Goal: Transaction & Acquisition: Purchase product/service

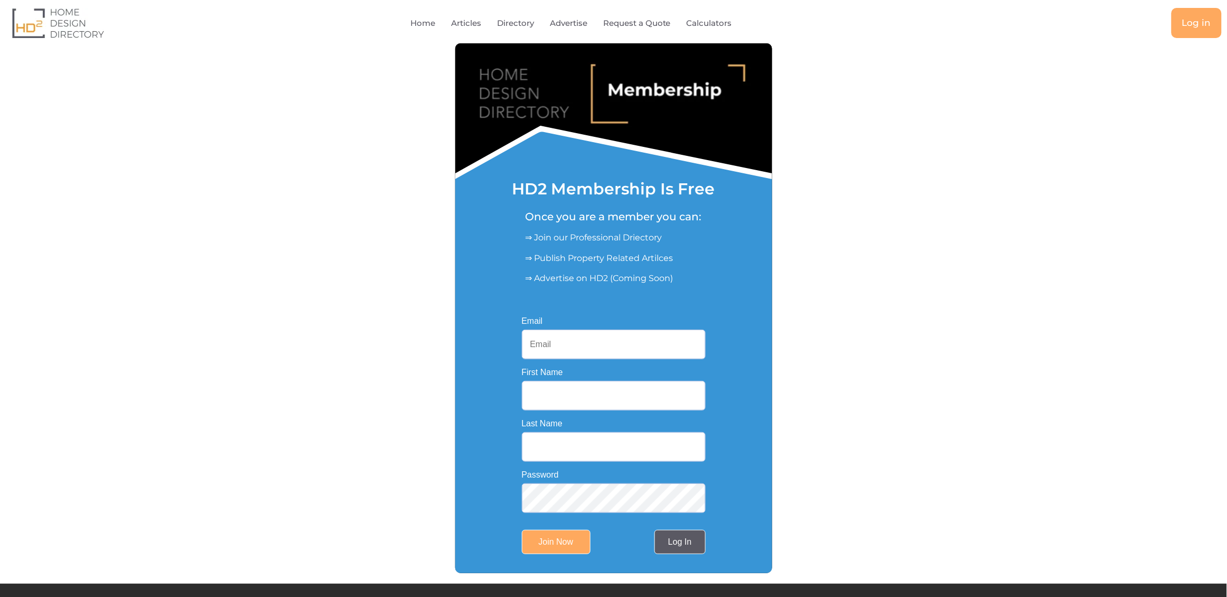
click at [681, 540] on link "Log In" at bounding box center [680, 542] width 51 height 24
click at [671, 544] on link "Log In" at bounding box center [680, 542] width 51 height 24
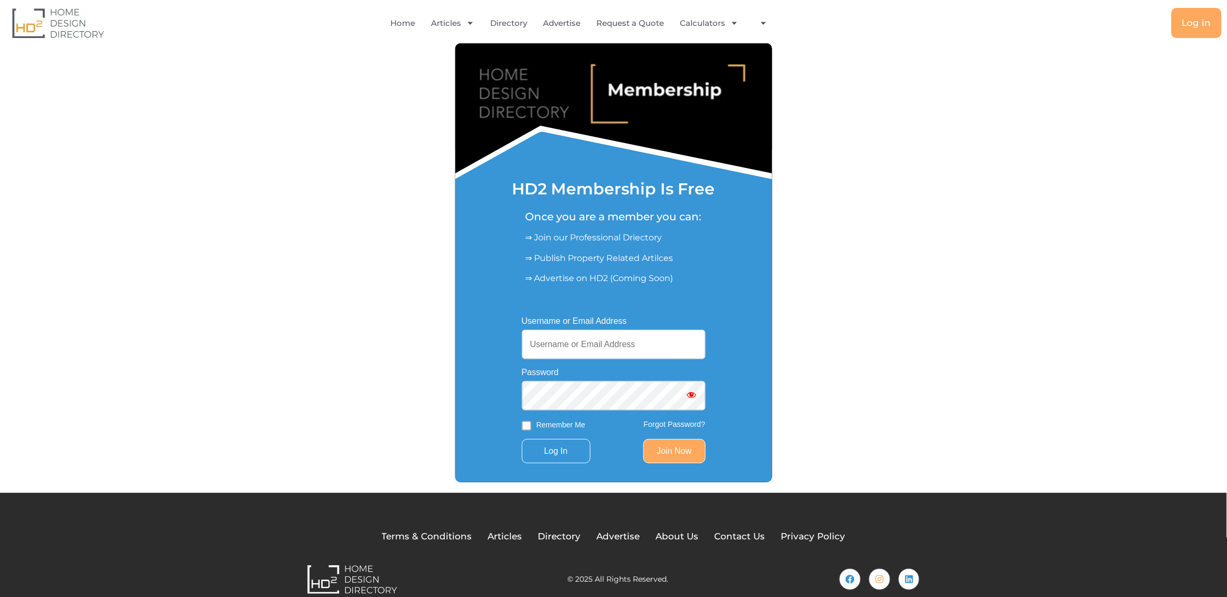
click at [558, 341] on input "Username or Email Address" at bounding box center [614, 345] width 184 height 30
type input "[EMAIL_ADDRESS][DOMAIN_NAME]"
click at [556, 455] on input "Log In" at bounding box center [556, 451] width 69 height 24
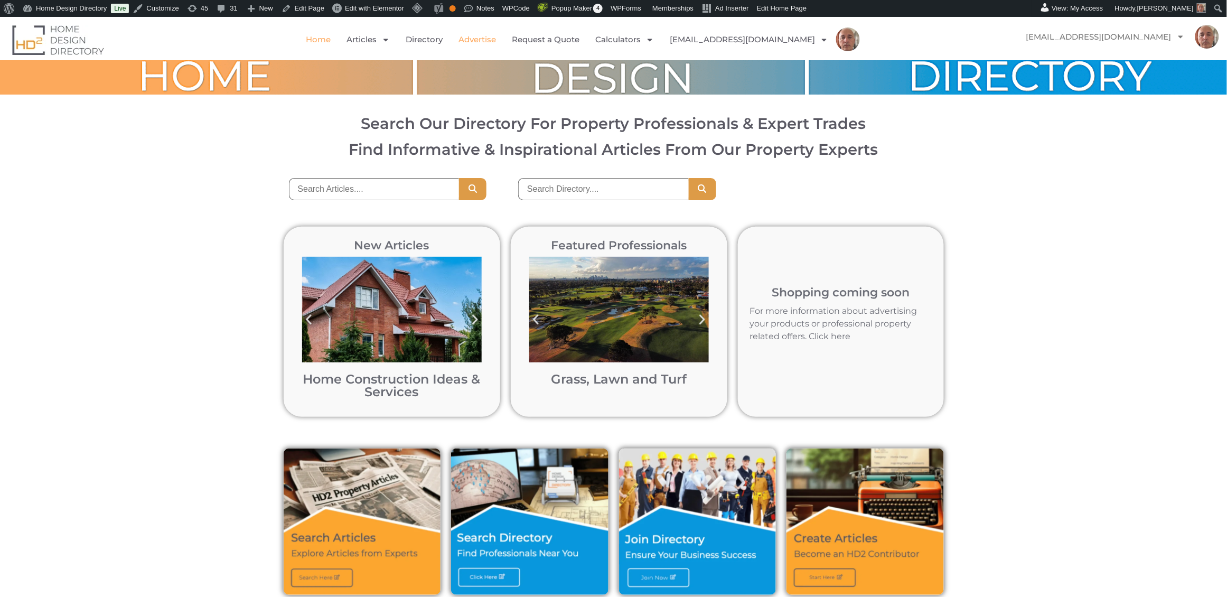
click at [496, 39] on link "Advertise" at bounding box center [478, 39] width 38 height 24
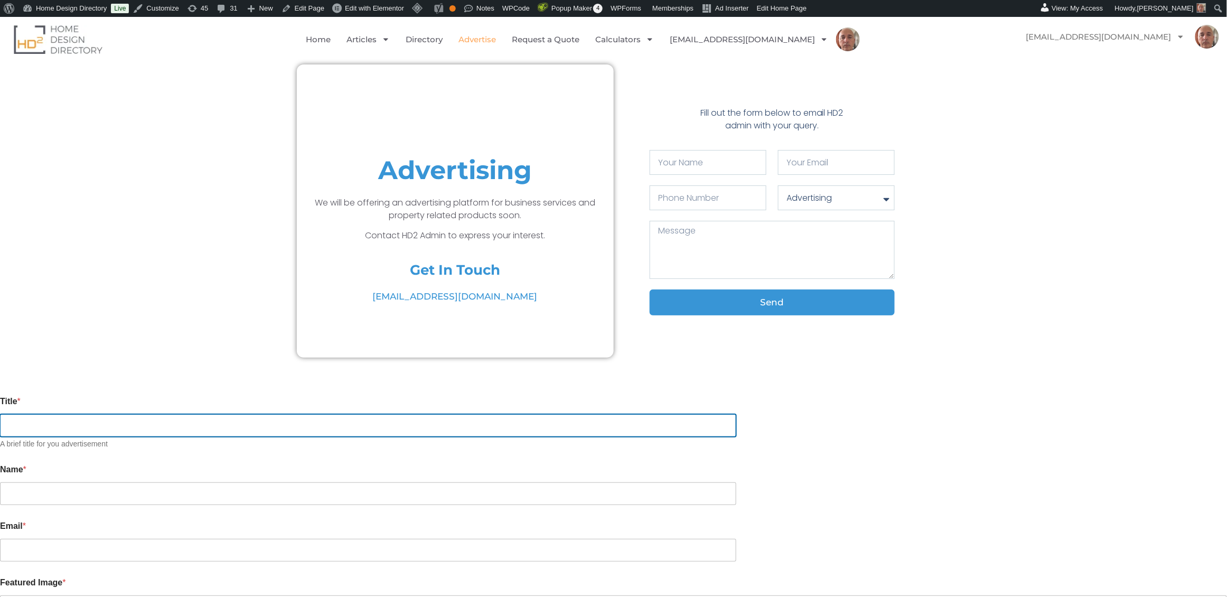
click at [428, 421] on input "Title *" at bounding box center [368, 425] width 736 height 23
type input "test"
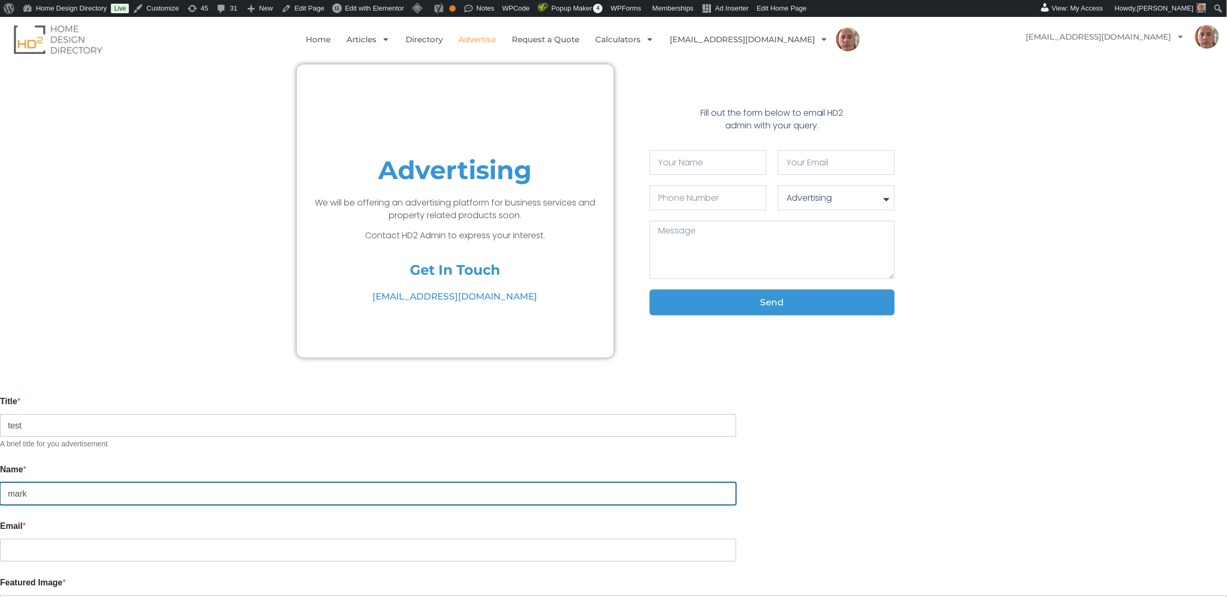
type input "mark"
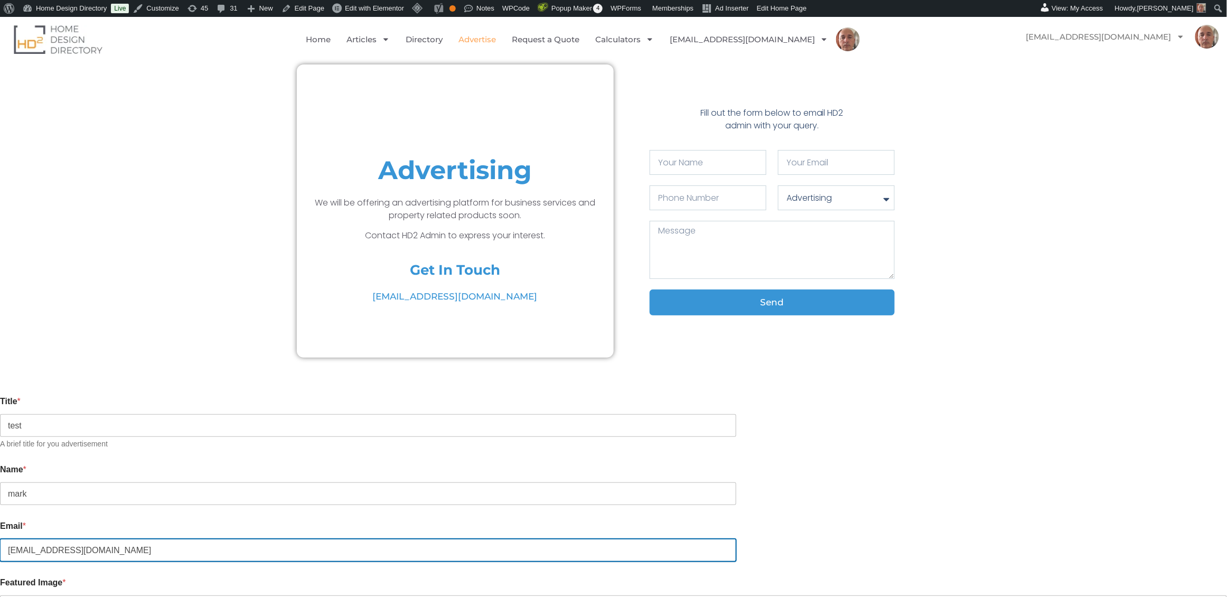
type input "mark.czernkowski@gmail.com"
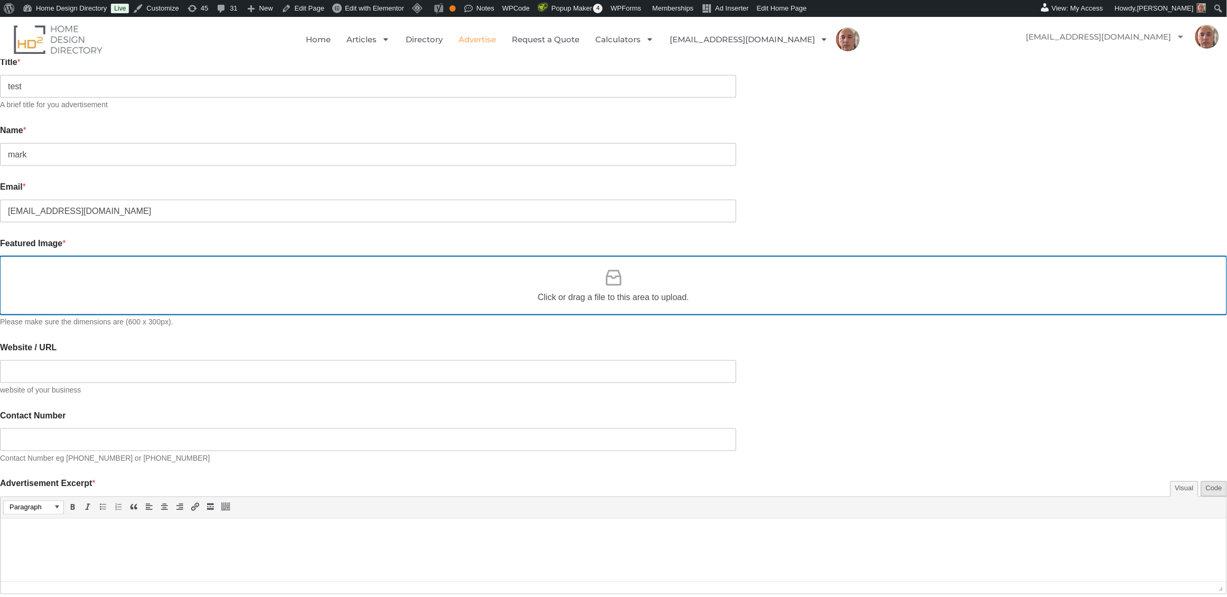
scroll to position [341, 0]
click at [610, 269] on icon at bounding box center [613, 277] width 15 height 16
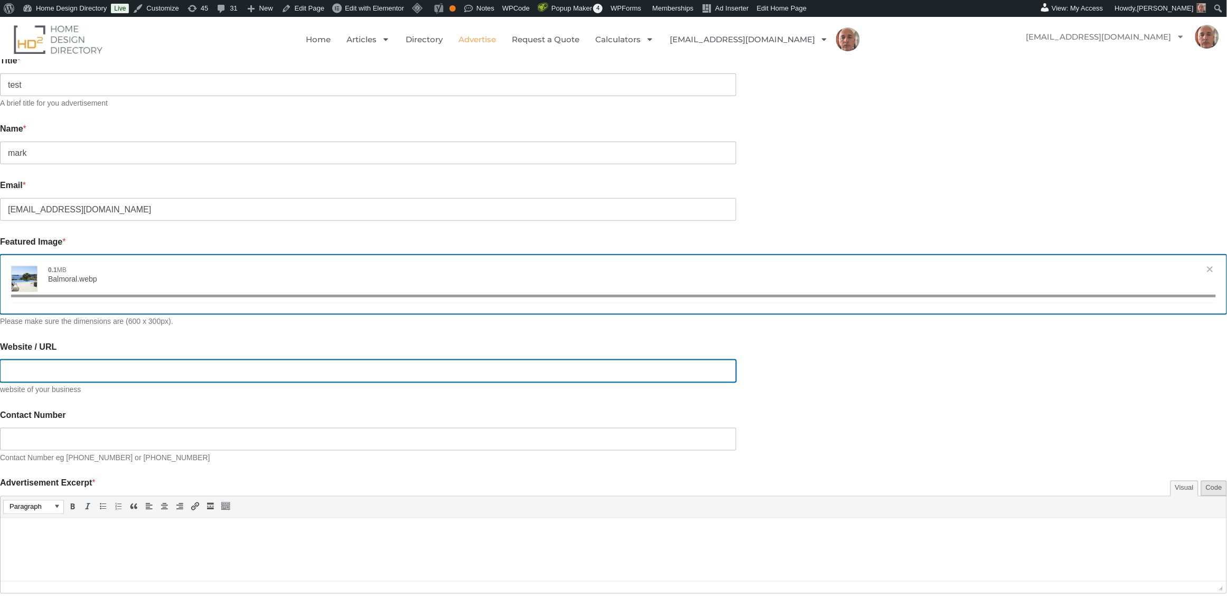
click at [378, 364] on input "Website / URL" at bounding box center [368, 371] width 736 height 23
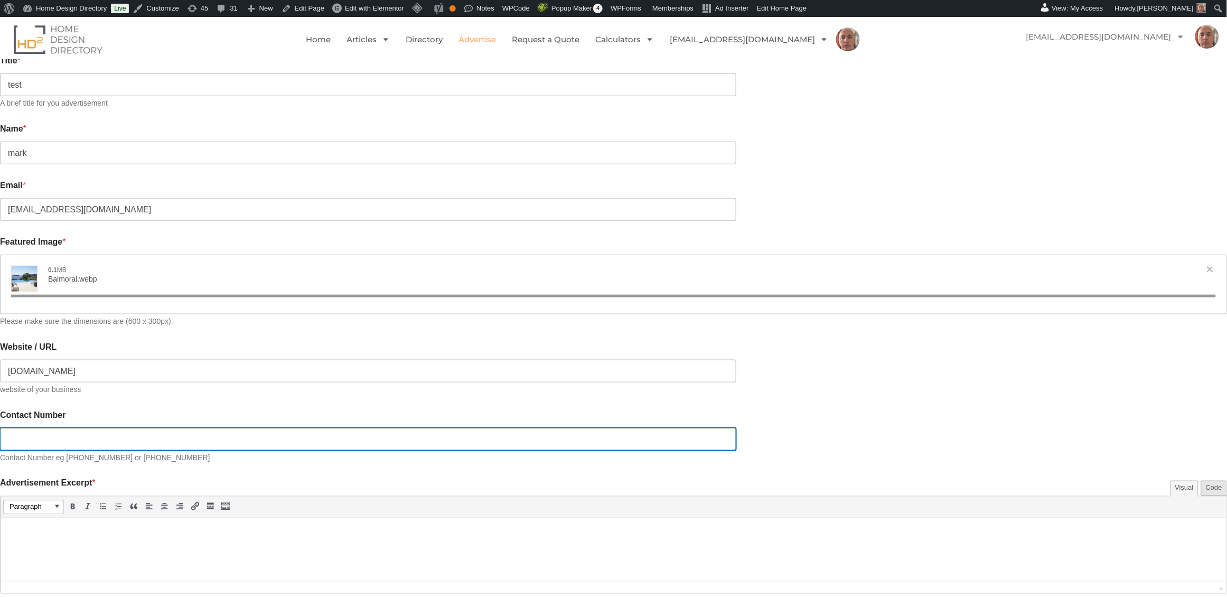
type input "https://hd2.com.au"
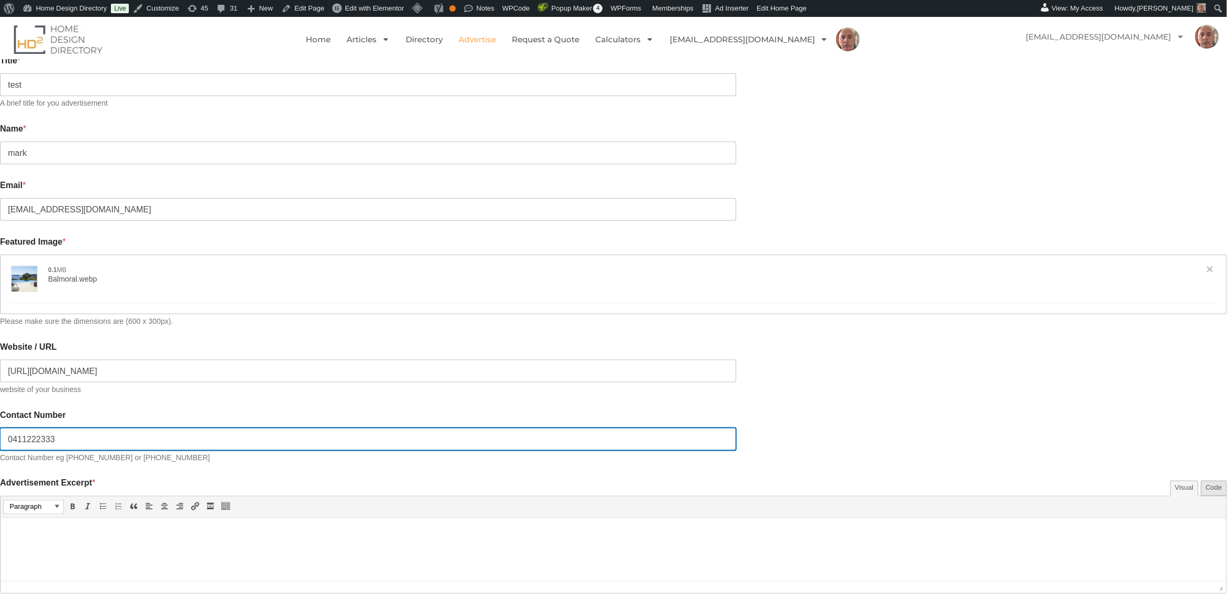
type input "0411222333"
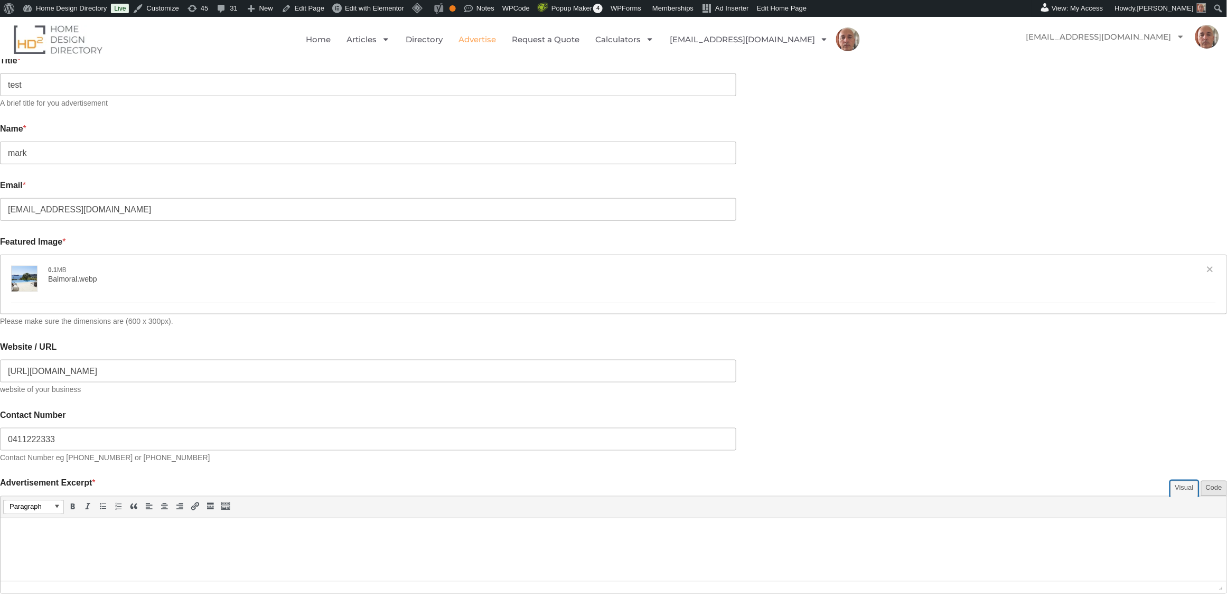
type input "[{"name":"Balmoral.webp","file":"c6df8bf6563f5698808c4e666fb9c04a.webp","url":"…"
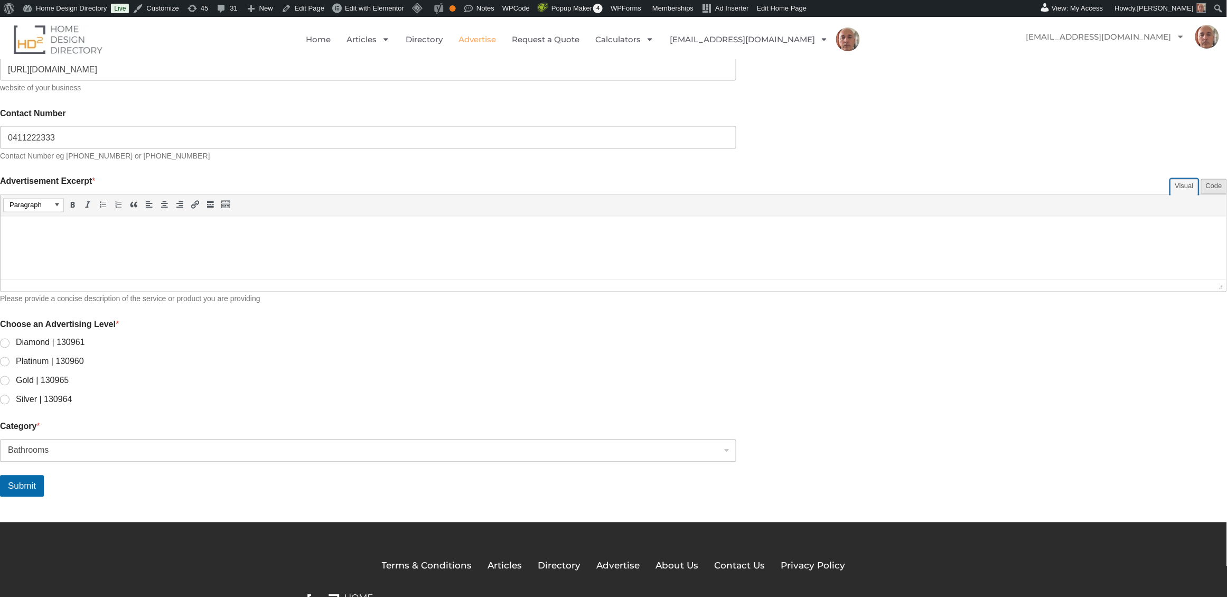
scroll to position [643, 0]
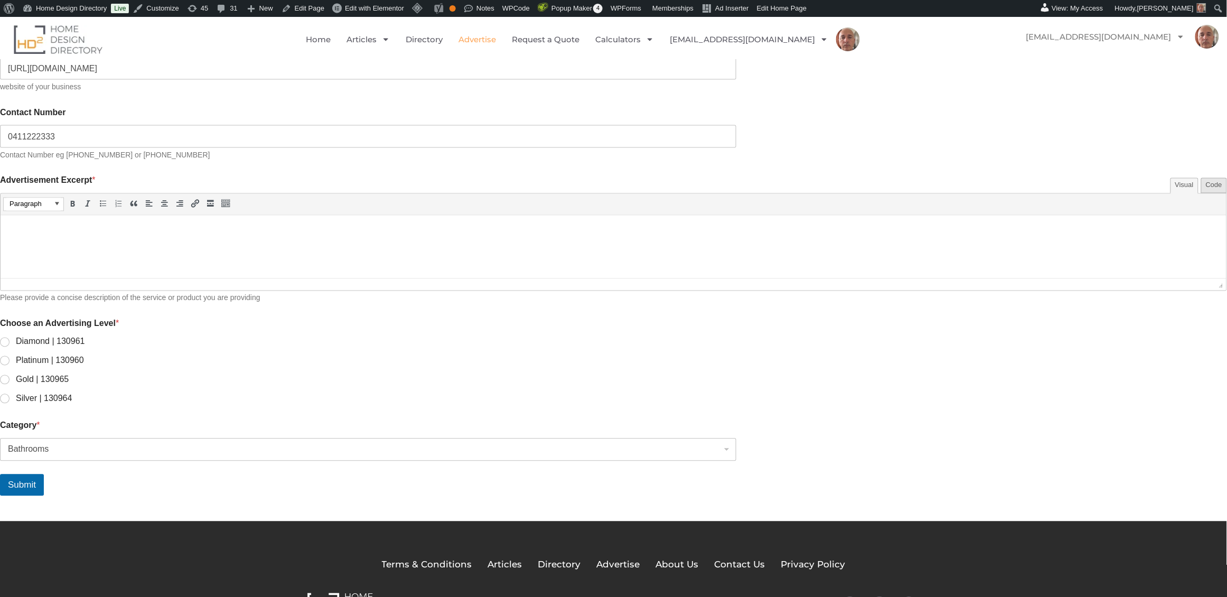
click at [42, 245] on html at bounding box center [614, 230] width 1226 height 30
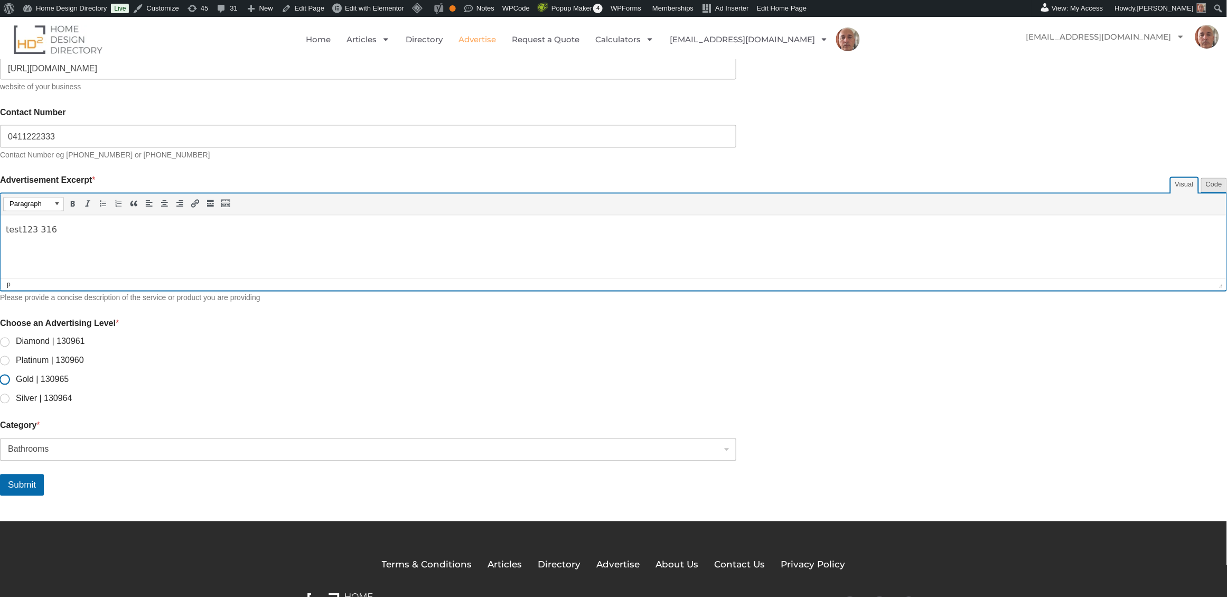
click at [10, 376] on input "Gold | 130965" at bounding box center [5, 380] width 8 height 8
radio input "true"
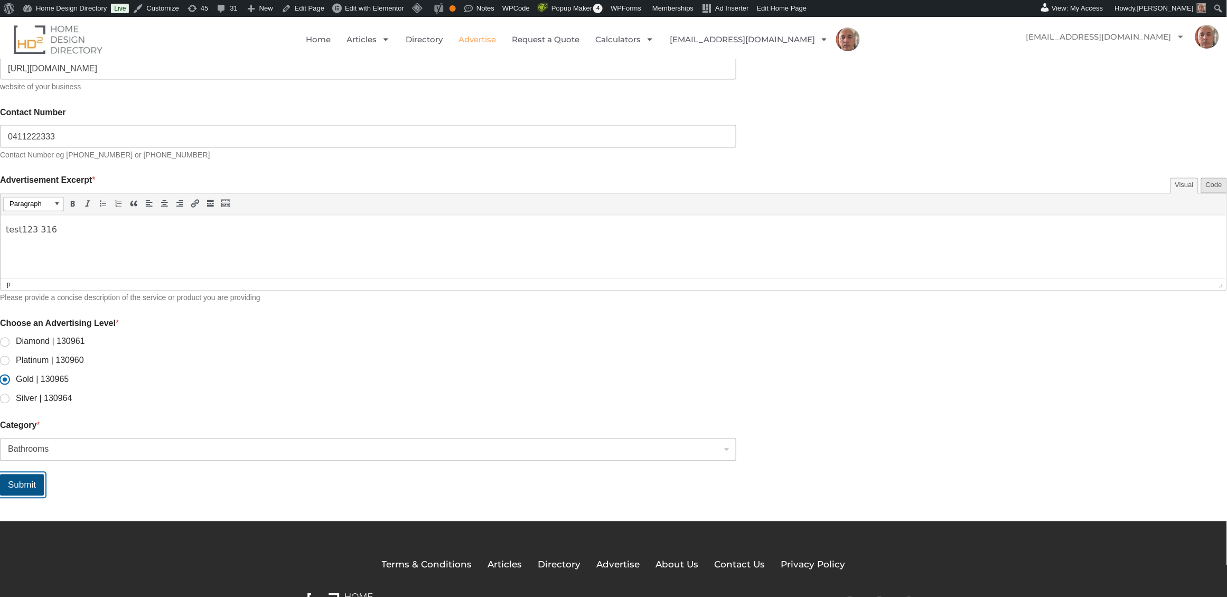
click at [44, 478] on button "Submit" at bounding box center [22, 485] width 44 height 22
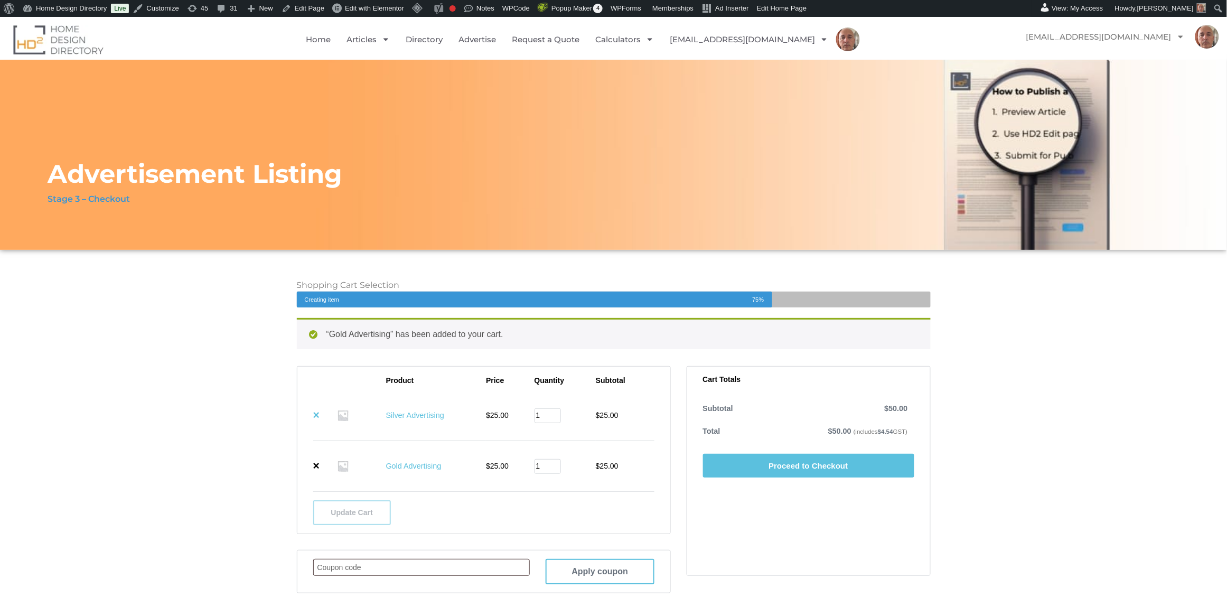
click at [317, 415] on link "×" at bounding box center [316, 415] width 7 height 12
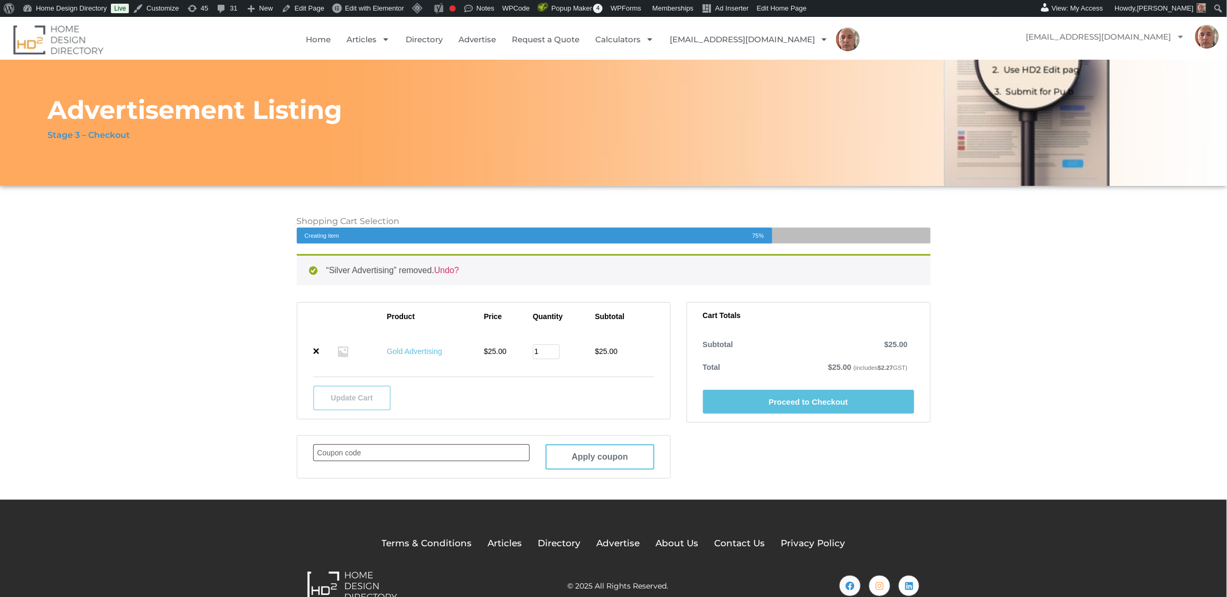
scroll to position [87, 0]
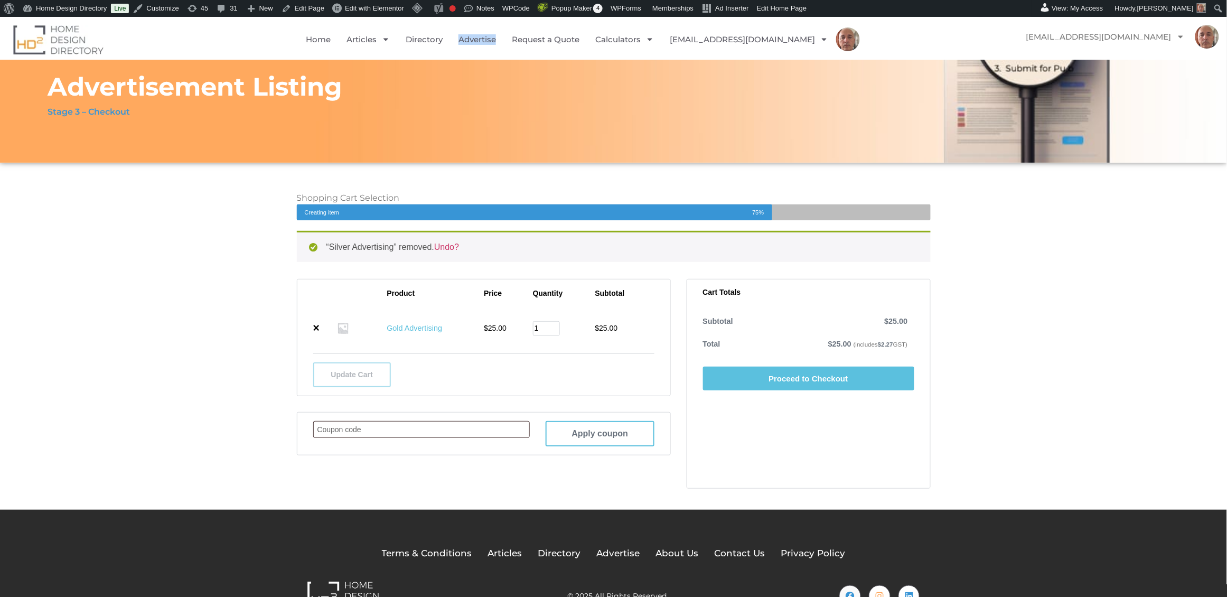
click at [770, 379] on link "Proceed to Checkout" at bounding box center [808, 379] width 211 height 24
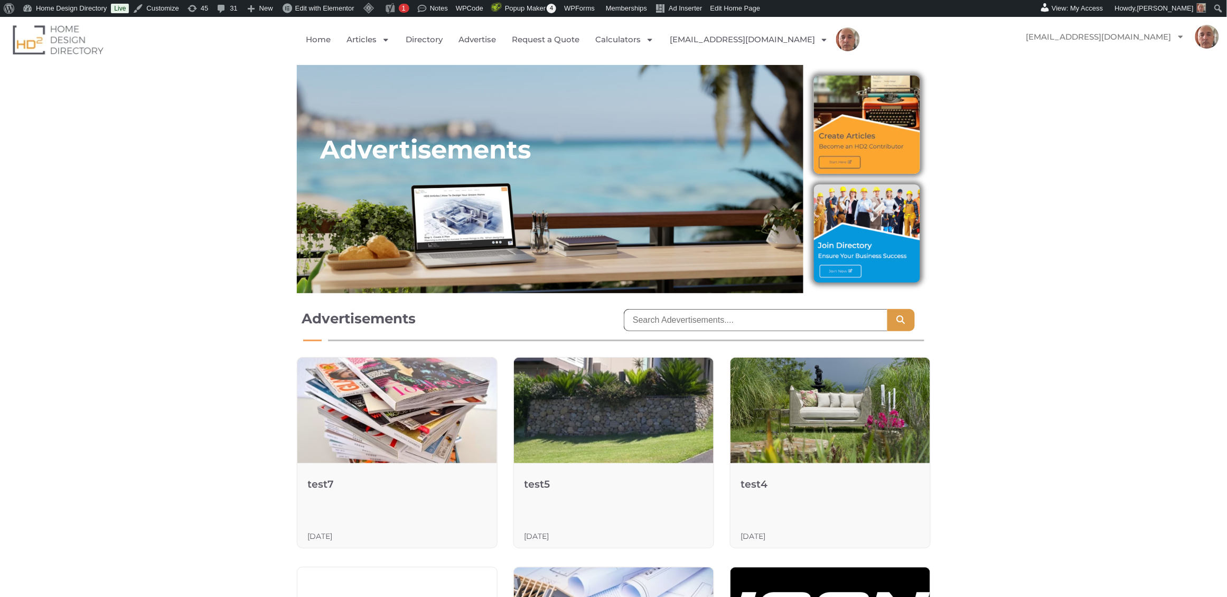
click at [667, 322] on input "search" at bounding box center [755, 320] width 263 height 22
type input "t"
type input "concrete"
click at [888, 309] on button "Search" at bounding box center [901, 320] width 27 height 22
click at [768, 322] on input "concrete" at bounding box center [755, 320] width 263 height 22
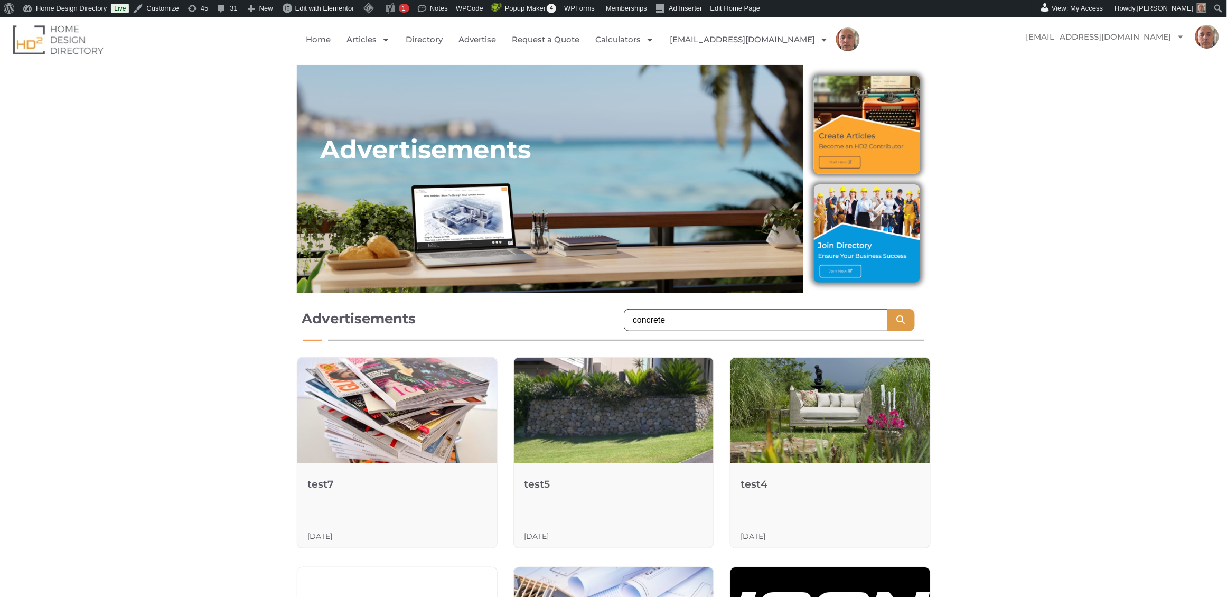
click at [768, 322] on input "concrete" at bounding box center [755, 320] width 263 height 22
click at [331, 40] on link "Home" at bounding box center [318, 39] width 25 height 24
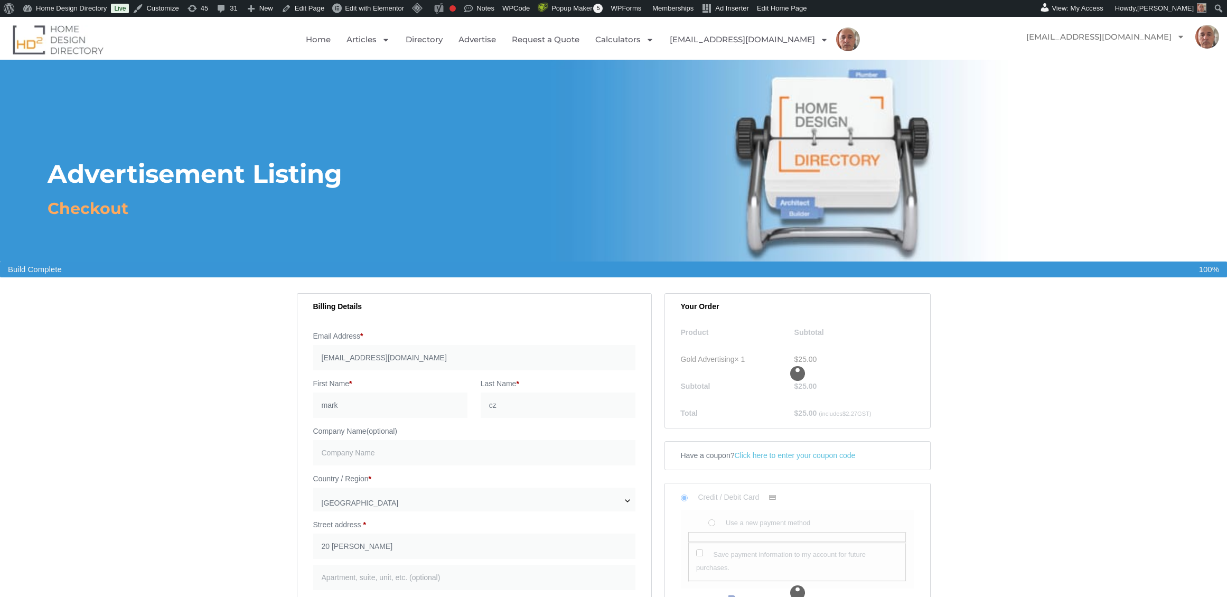
select select "[GEOGRAPHIC_DATA]"
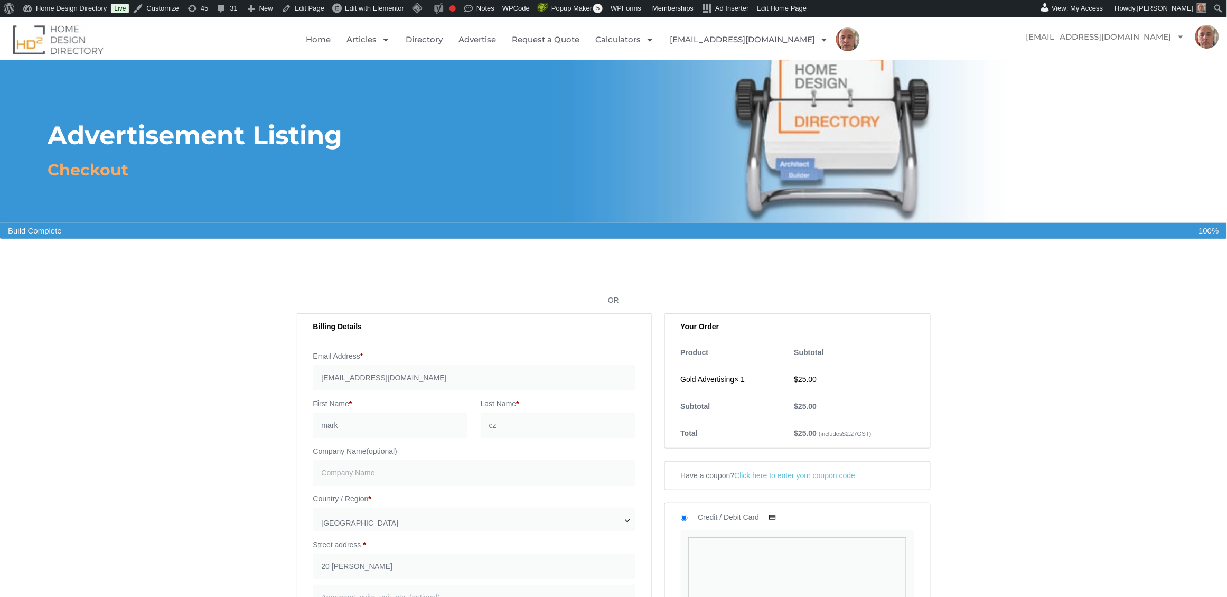
scroll to position [40, 0]
